Goal: Transaction & Acquisition: Purchase product/service

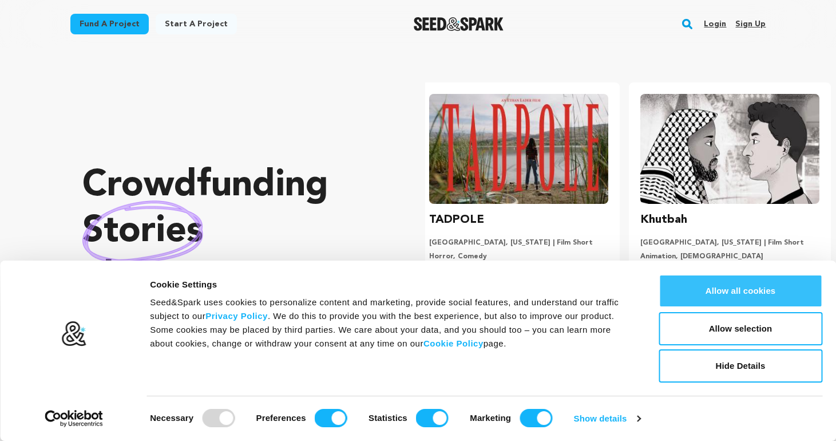
scroll to position [0, 220]
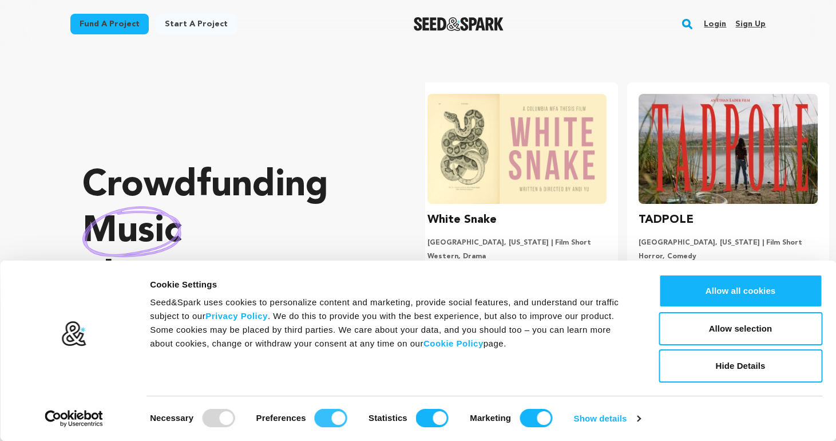
click at [340, 418] on input "Preferences" at bounding box center [331, 418] width 33 height 18
checkbox input "false"
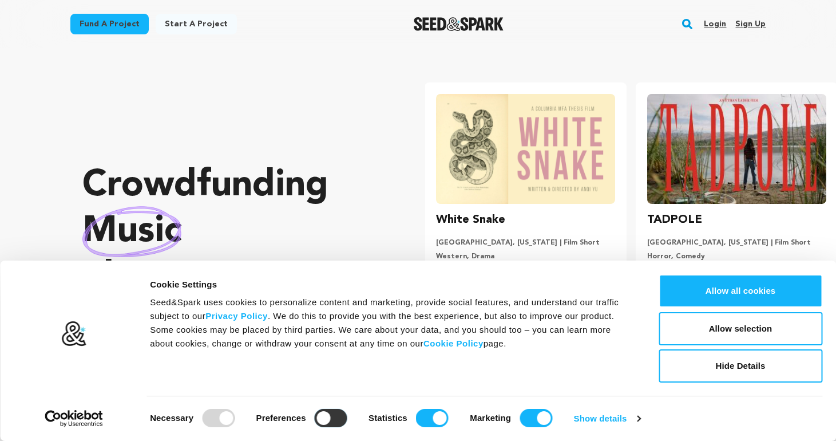
scroll to position [0, 0]
click at [438, 417] on input "Statistics" at bounding box center [432, 418] width 33 height 18
checkbox input "false"
click at [547, 419] on input "Marketing" at bounding box center [536, 418] width 33 height 18
checkbox input "false"
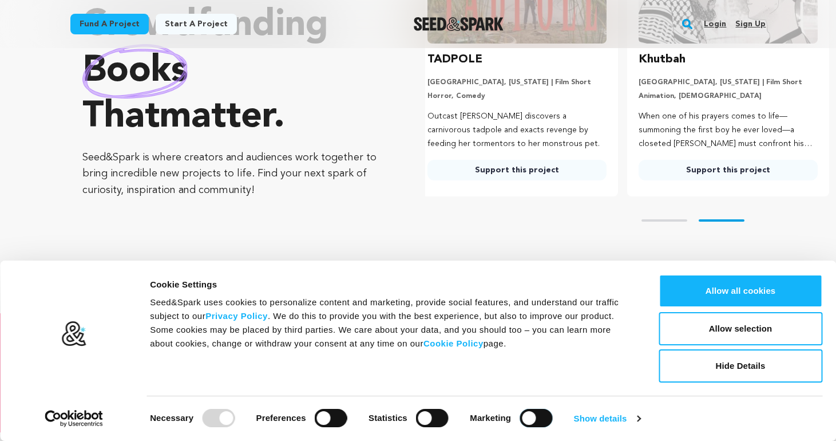
scroll to position [161, 0]
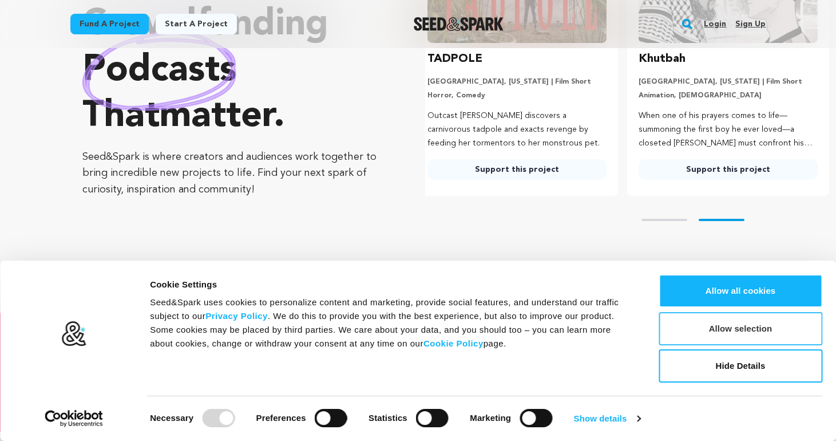
click at [736, 323] on button "Allow selection" at bounding box center [741, 328] width 164 height 33
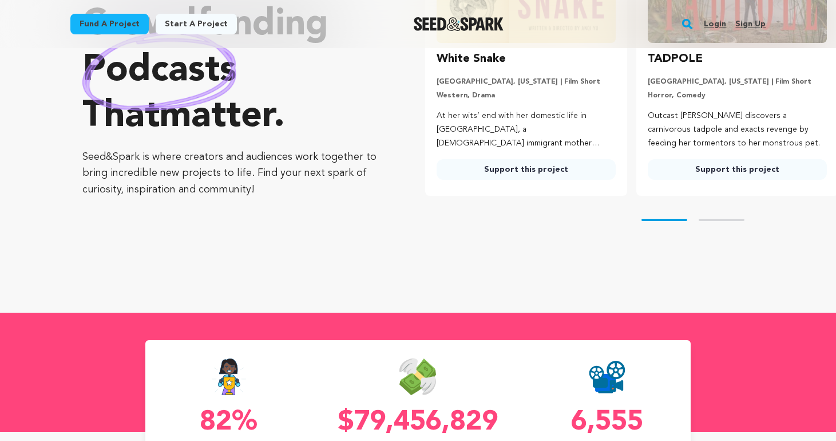
scroll to position [0, 0]
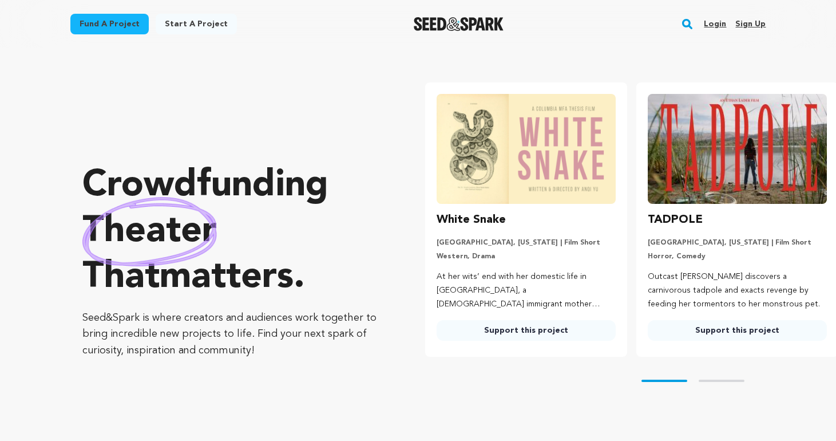
click at [716, 21] on link "Login" at bounding box center [715, 24] width 22 height 18
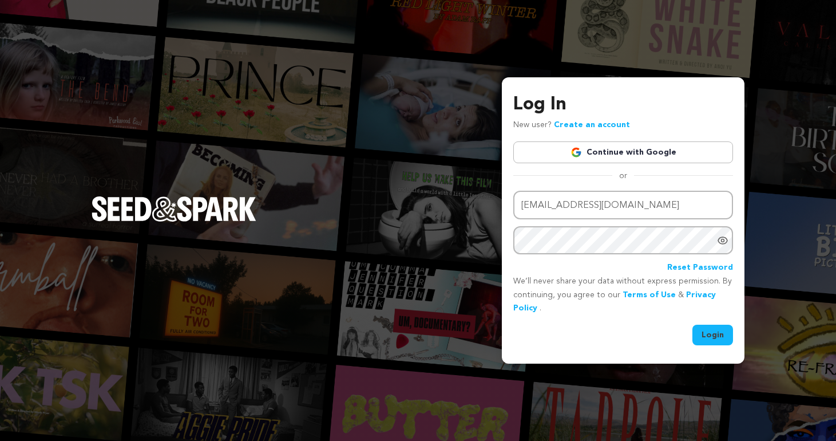
click at [712, 334] on button "Login" at bounding box center [712, 334] width 41 height 21
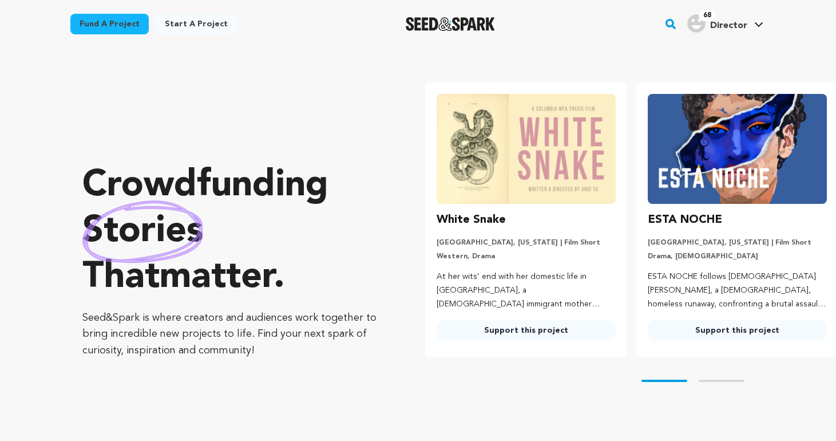
click at [98, 18] on link "Fund a project" at bounding box center [109, 24] width 78 height 21
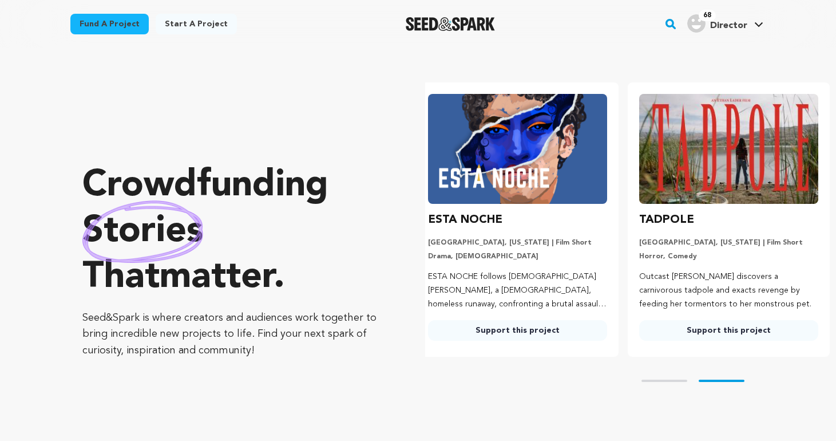
scroll to position [0, 220]
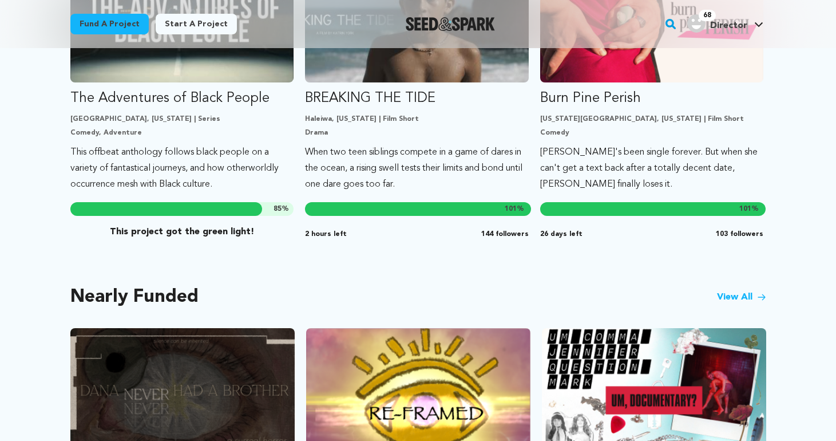
scroll to position [753, 0]
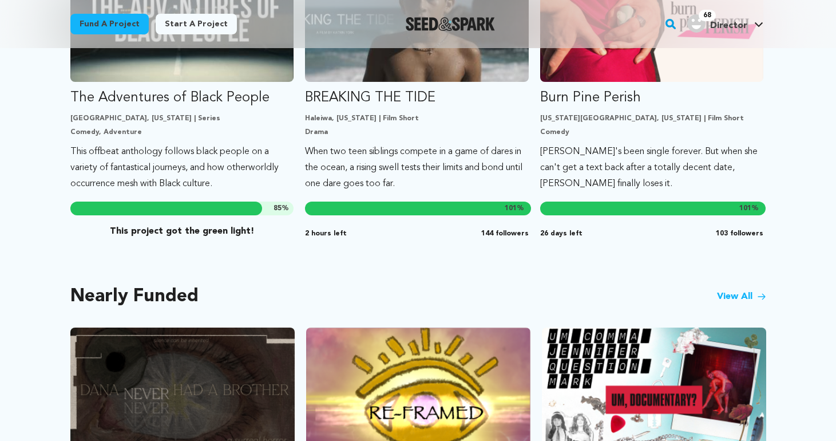
click at [748, 290] on link "View All" at bounding box center [741, 297] width 49 height 14
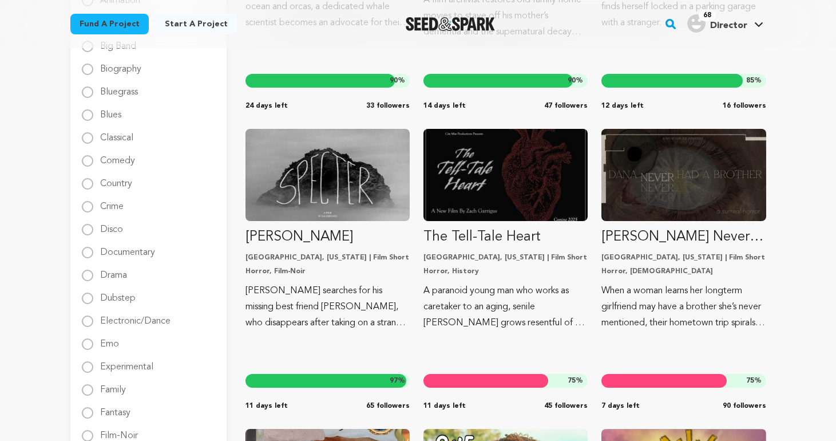
scroll to position [367, 0]
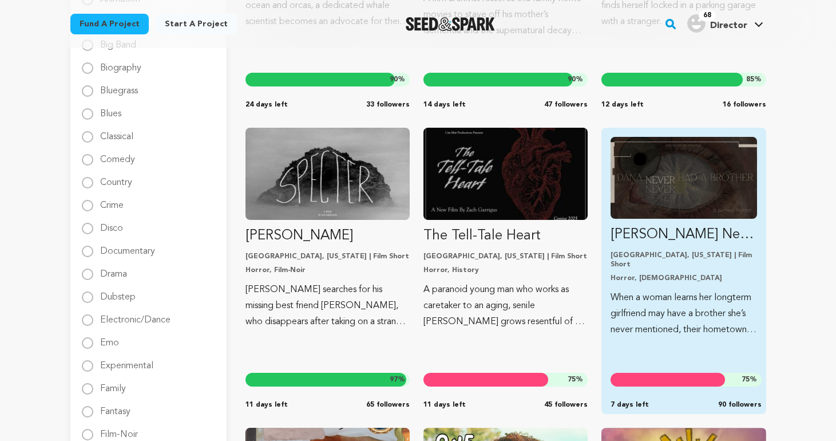
click at [664, 259] on p "[GEOGRAPHIC_DATA], [US_STATE] | Film Short" at bounding box center [684, 260] width 146 height 18
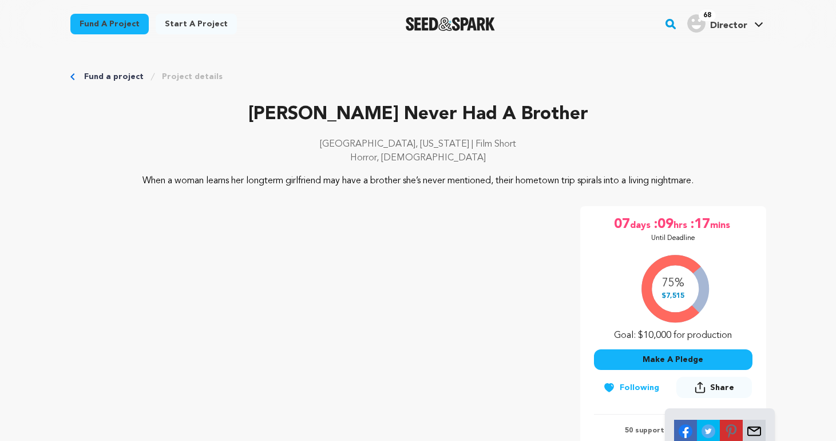
scroll to position [229, 0]
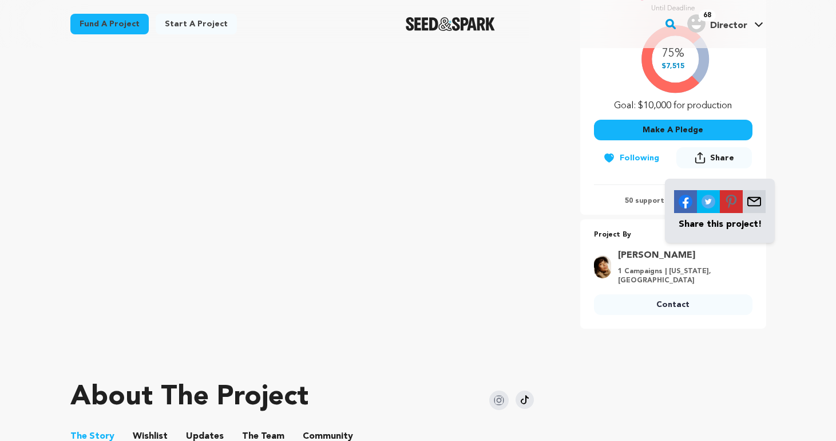
click at [687, 213] on img at bounding box center [685, 201] width 23 height 23
click at [708, 212] on img at bounding box center [708, 201] width 23 height 23
